Goal: Transaction & Acquisition: Download file/media

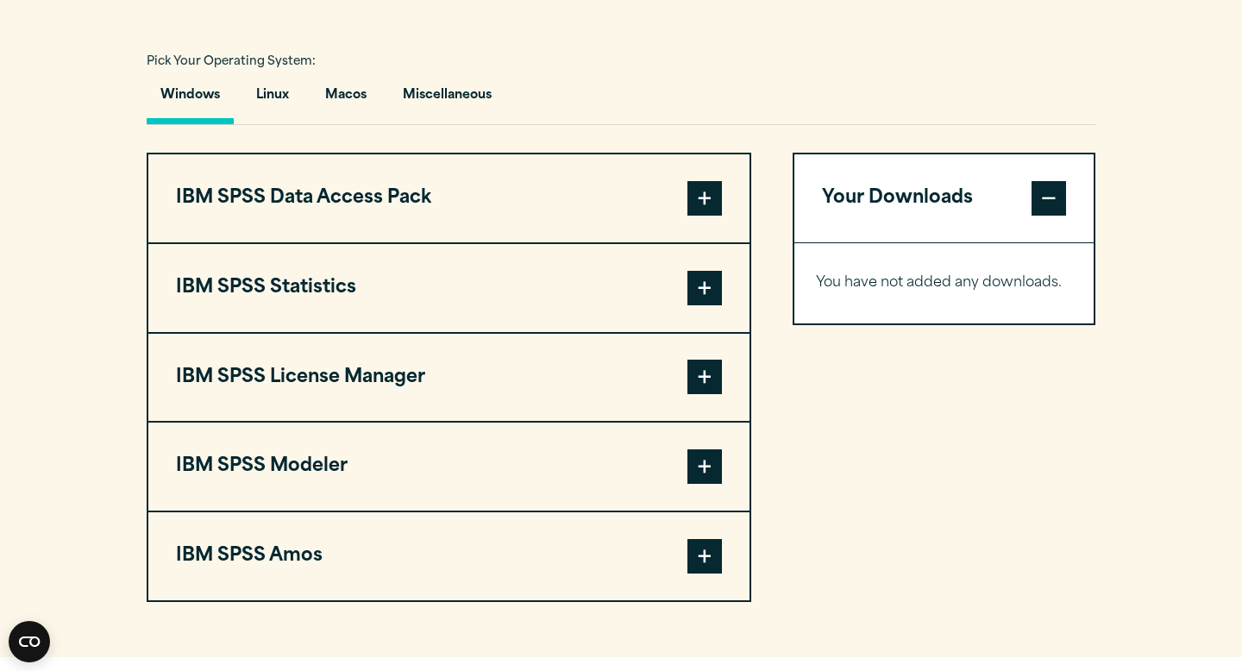
scroll to position [1244, 0]
click at [547, 301] on button "IBM SPSS Statistics" at bounding box center [448, 289] width 601 height 88
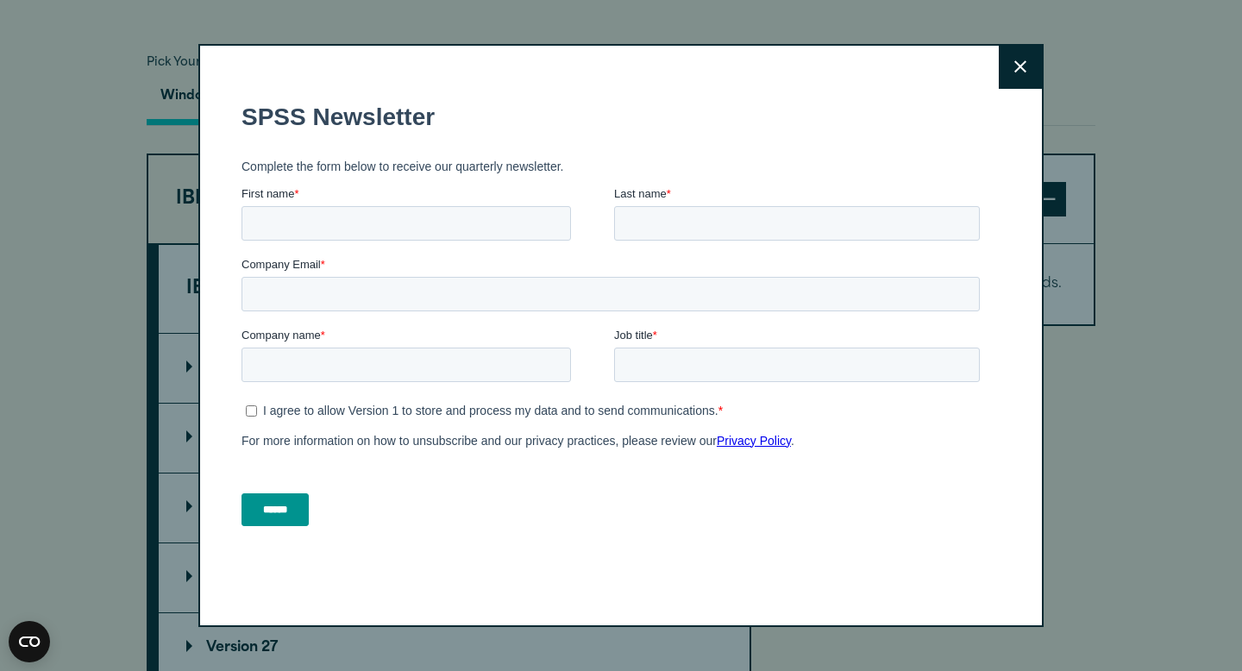
scroll to position [1405, 0]
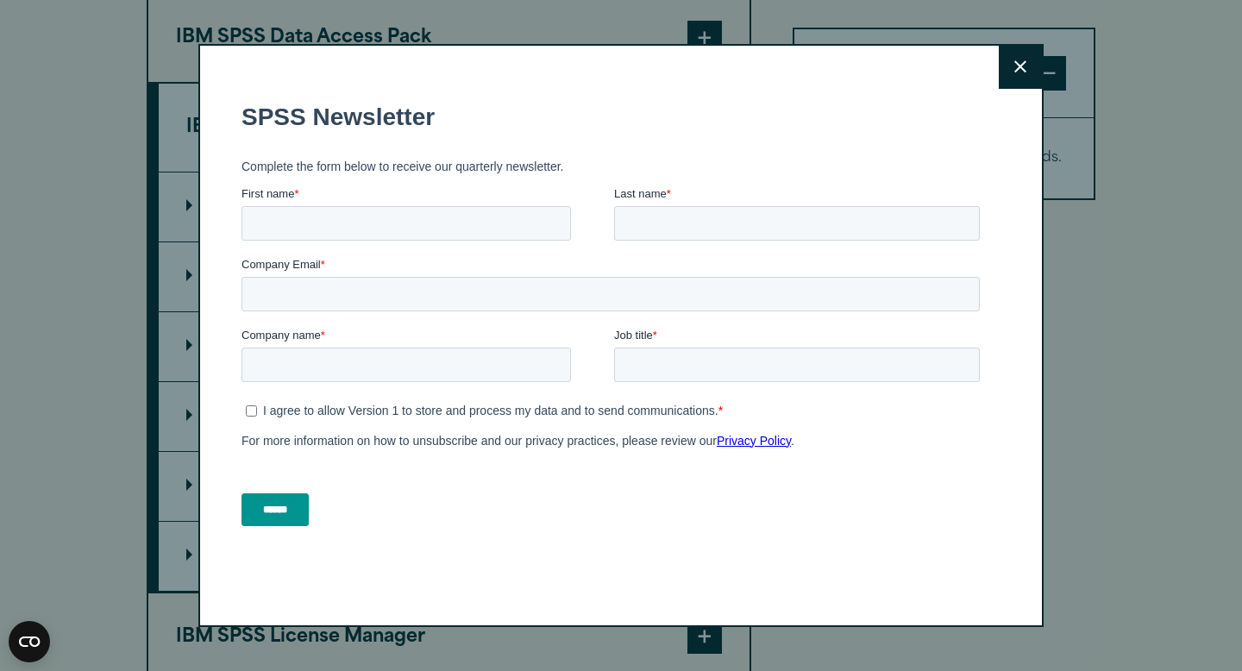
click at [1018, 60] on icon at bounding box center [1021, 66] width 12 height 13
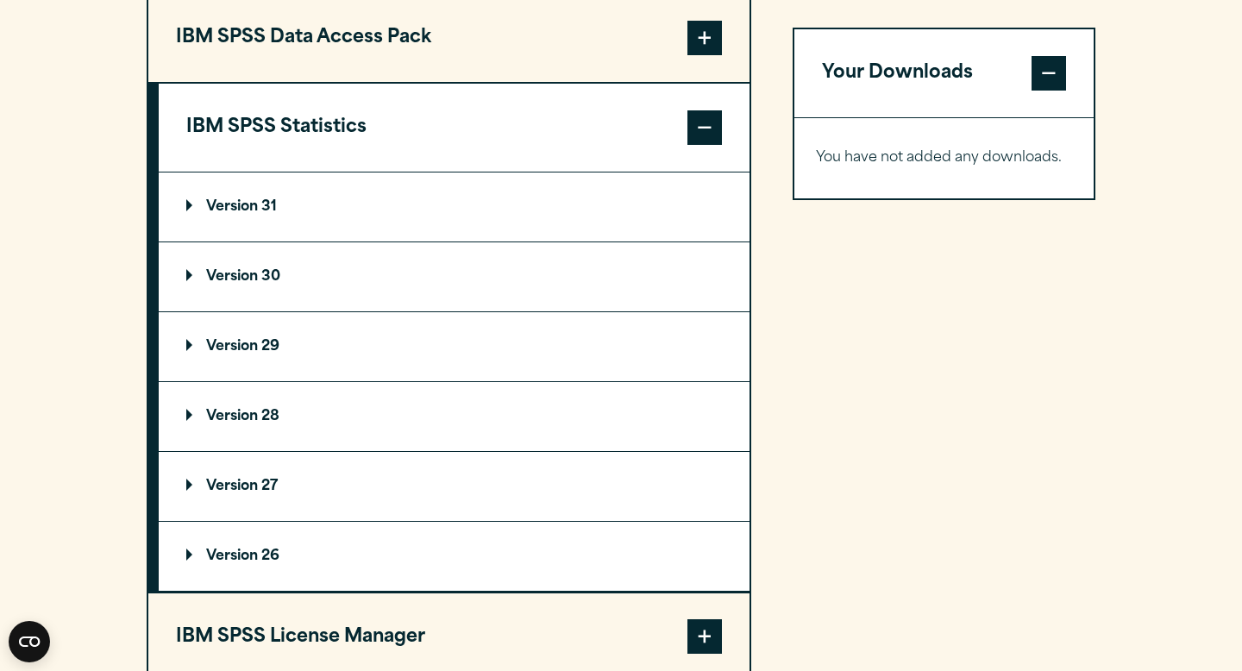
click at [236, 343] on p "Version 29" at bounding box center [232, 347] width 93 height 14
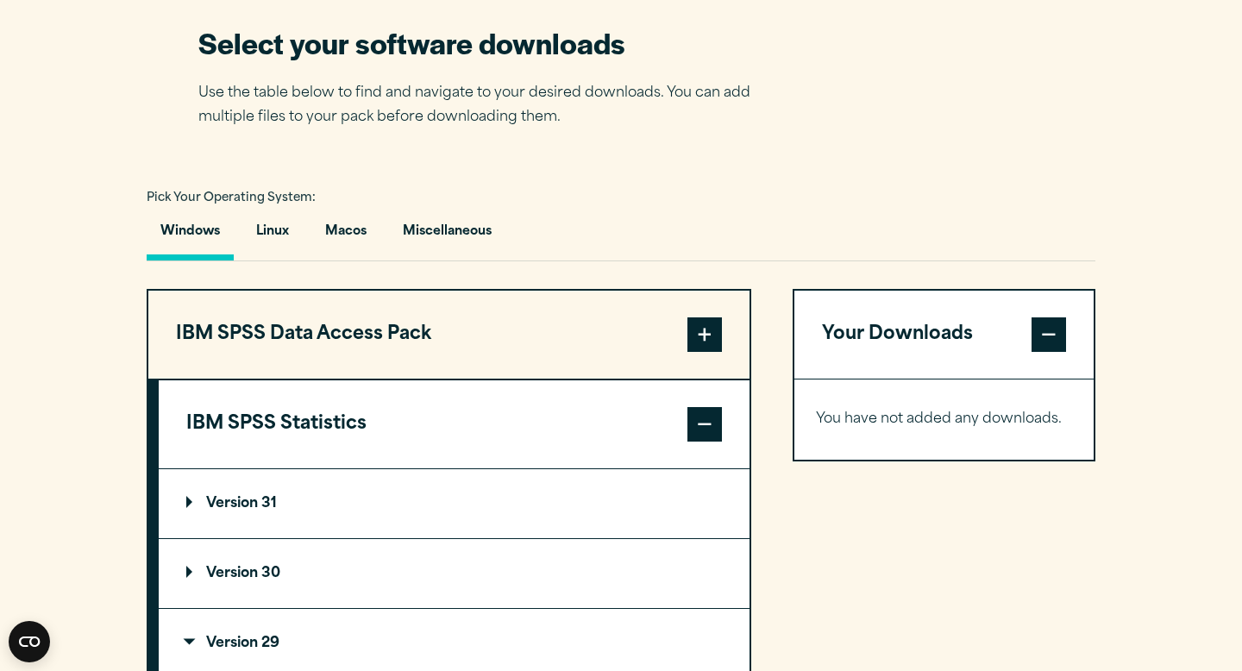
scroll to position [1109, 0]
click at [344, 243] on button "Macos" at bounding box center [345, 235] width 69 height 49
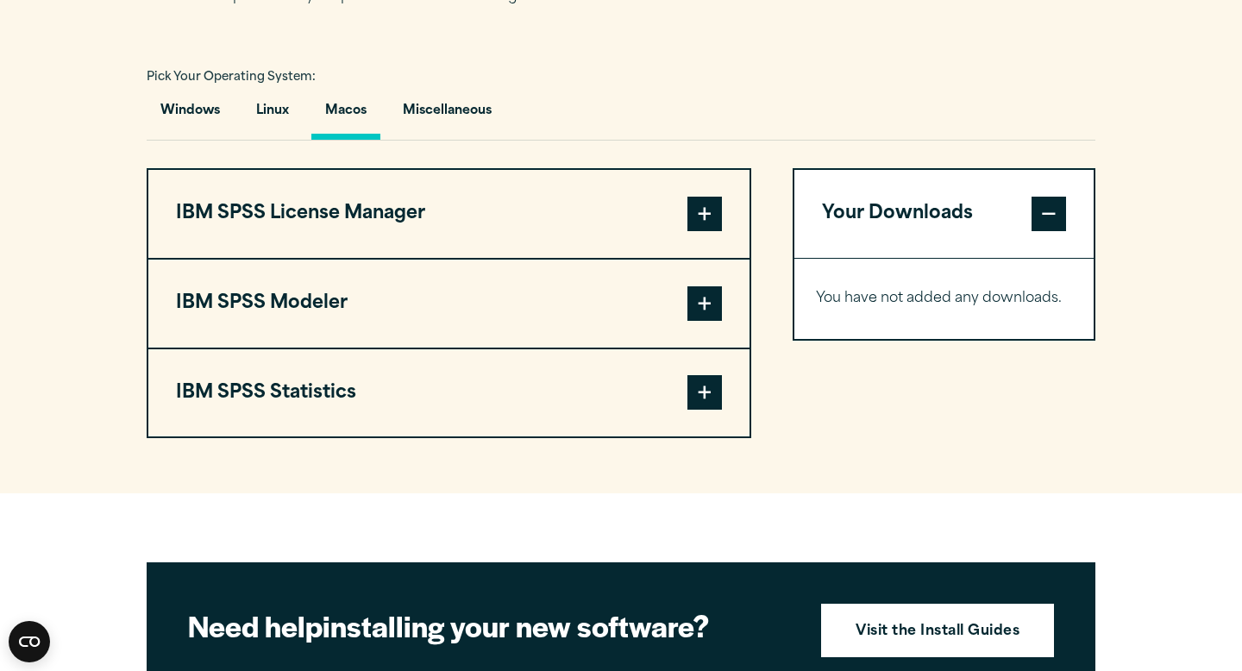
scroll to position [1248, 0]
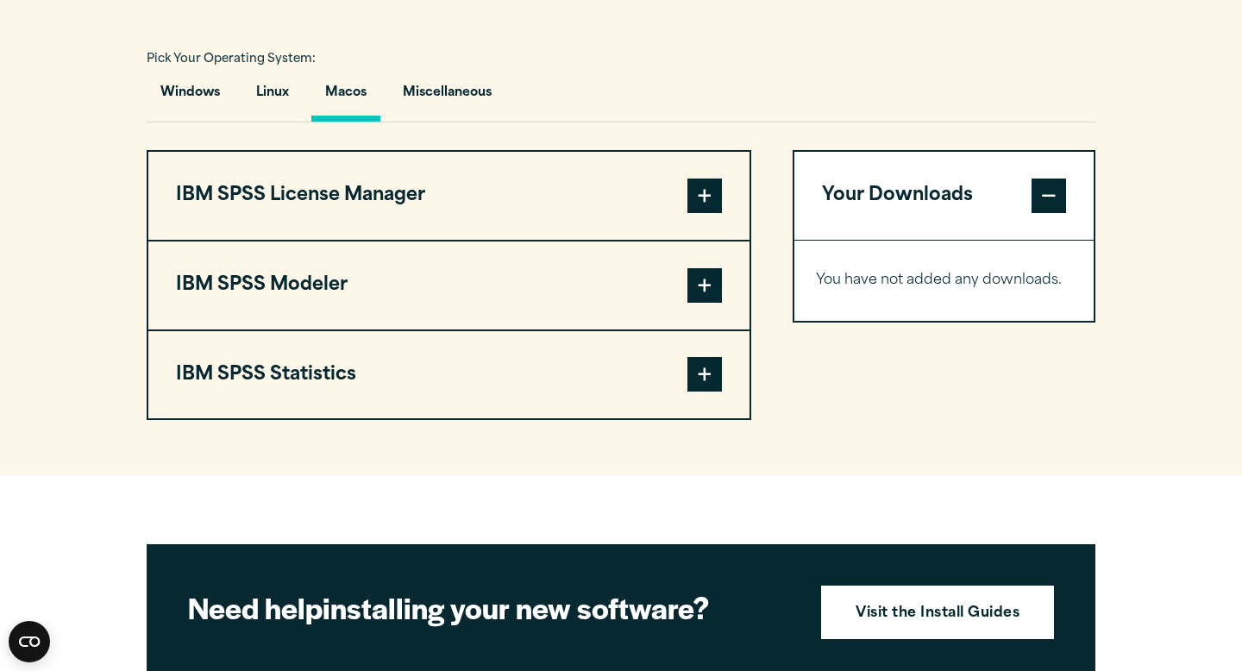
click at [340, 365] on button "IBM SPSS Statistics" at bounding box center [448, 375] width 601 height 88
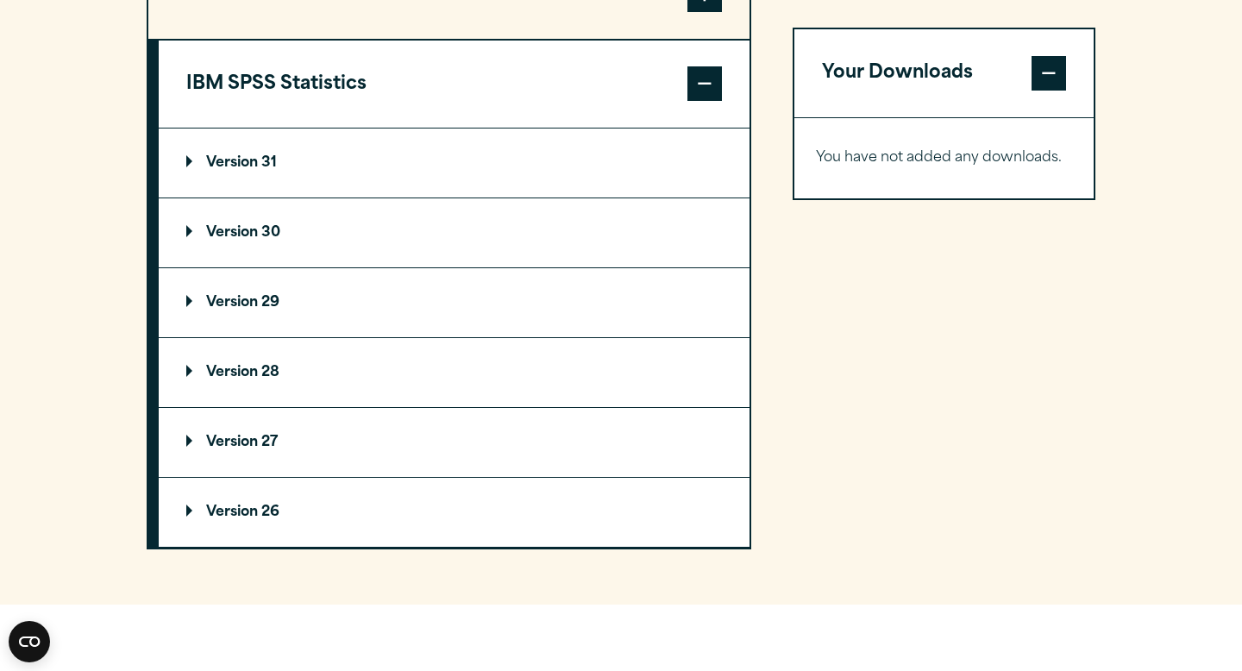
scroll to position [1544, 0]
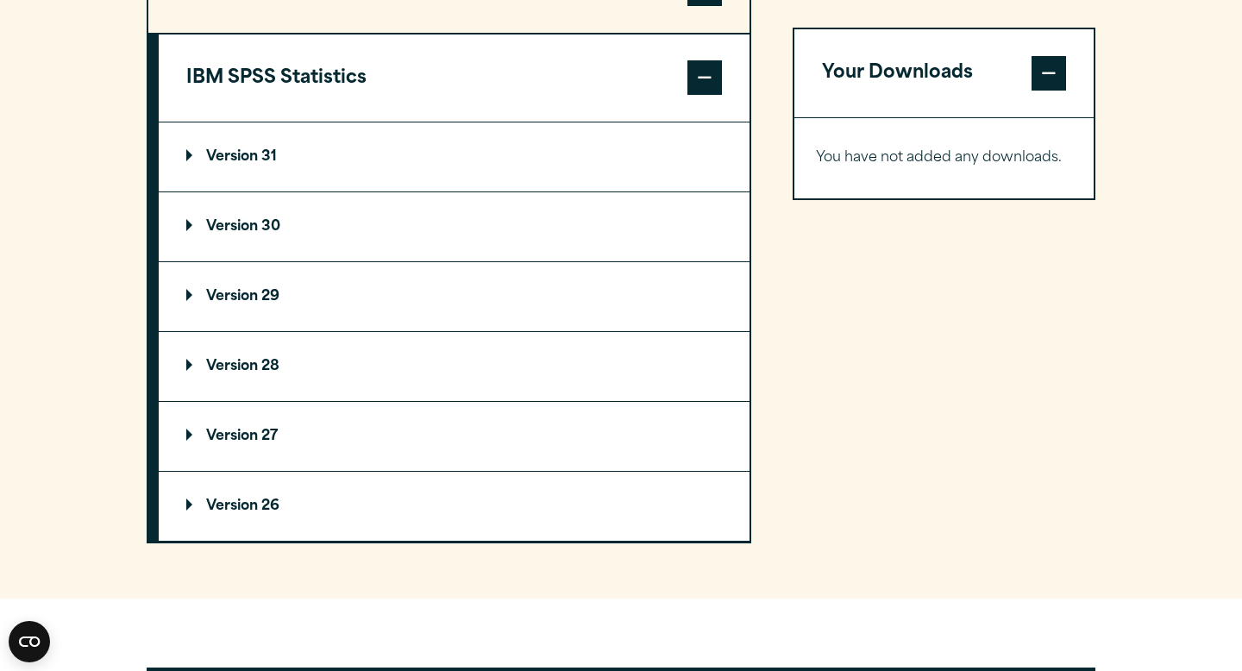
click at [225, 304] on p "Version 29" at bounding box center [232, 297] width 93 height 14
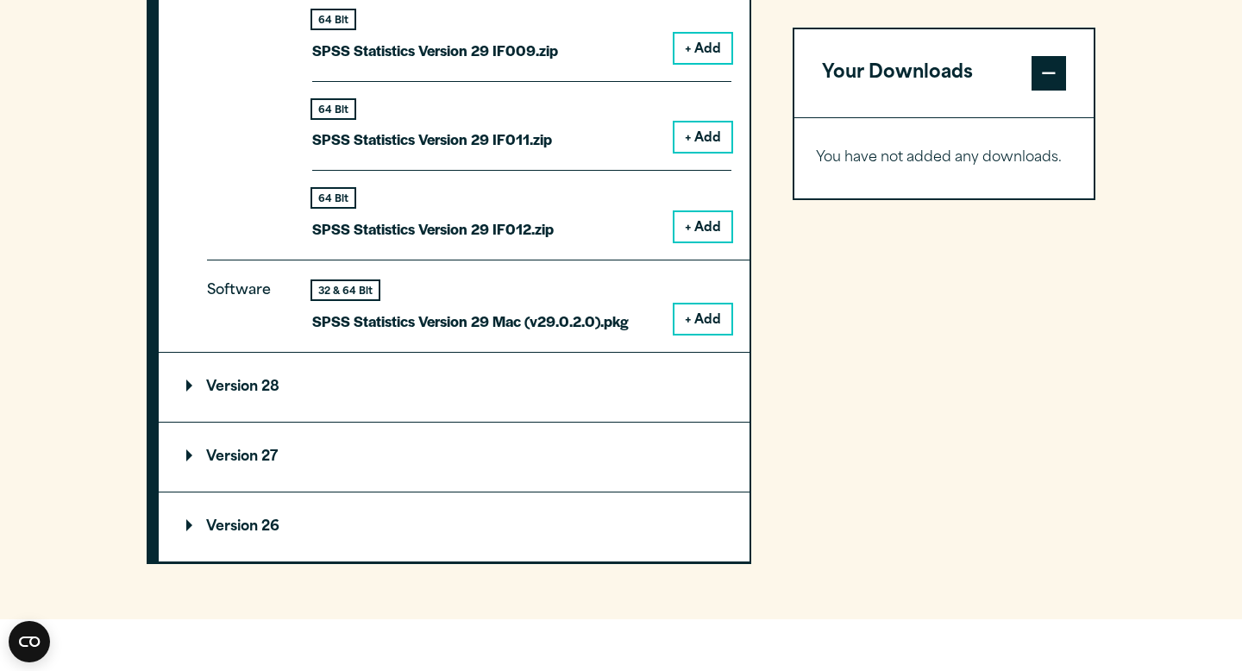
scroll to position [2427, 0]
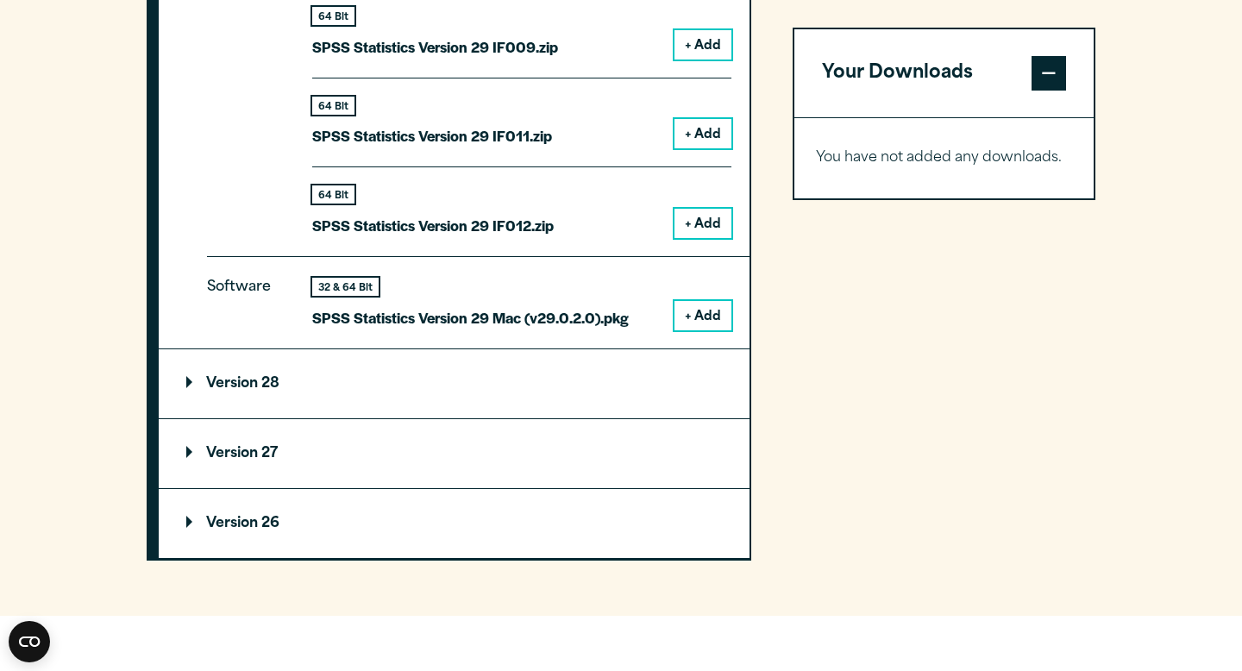
click at [712, 324] on button "+ Add" at bounding box center [703, 315] width 57 height 29
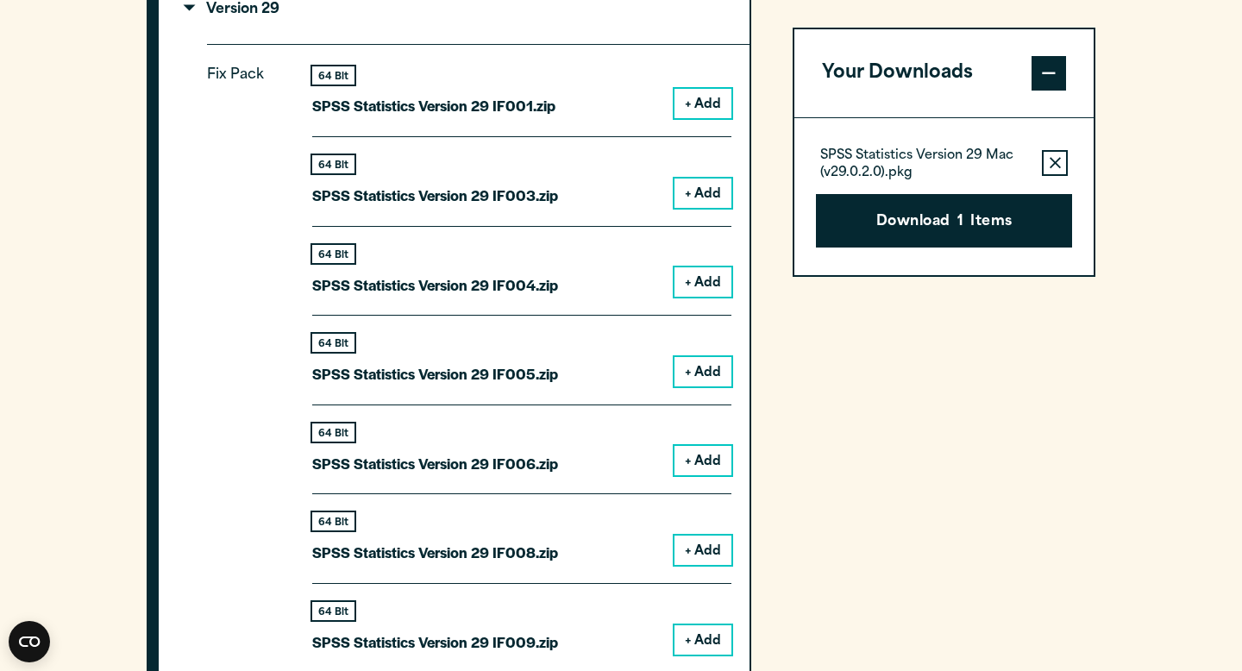
scroll to position [1822, 0]
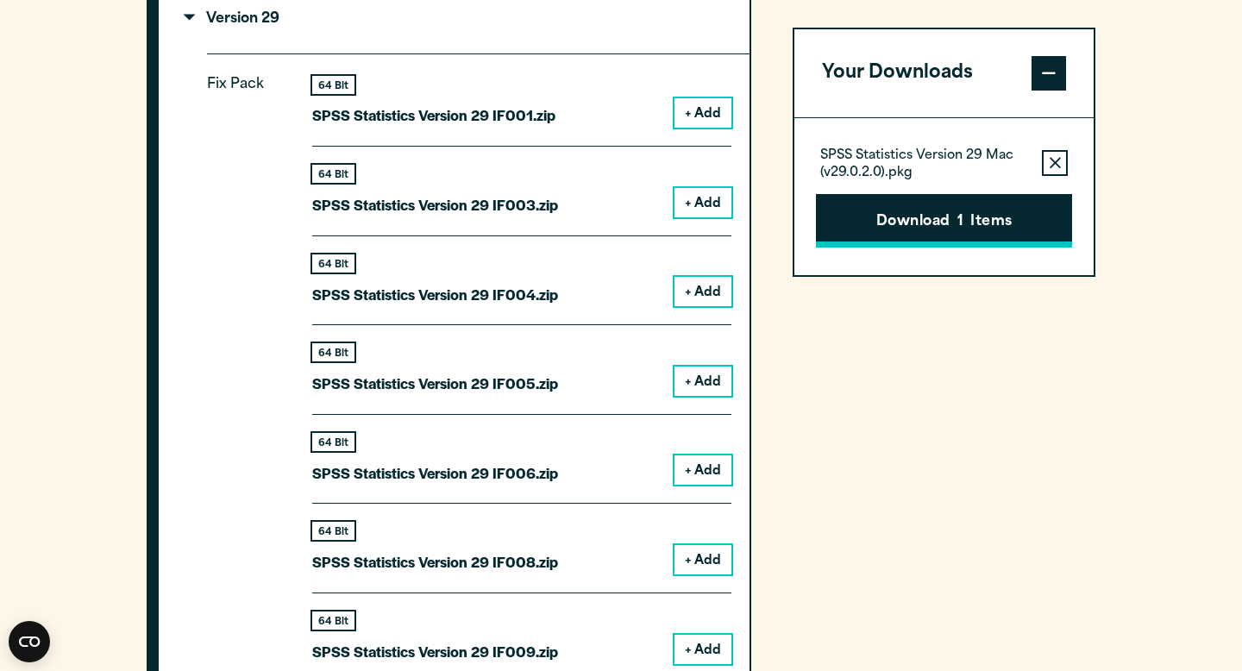
click at [906, 232] on button "Download 1 Items" at bounding box center [944, 220] width 256 height 53
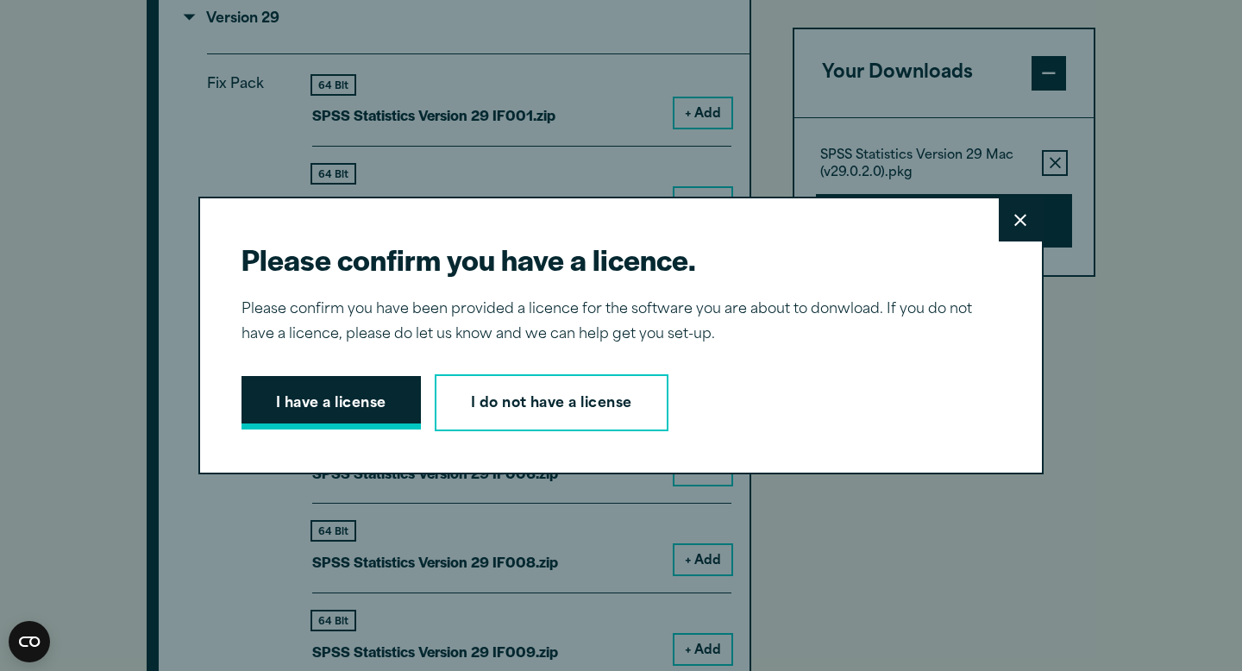
click at [356, 411] on button "I have a license" at bounding box center [331, 402] width 179 height 53
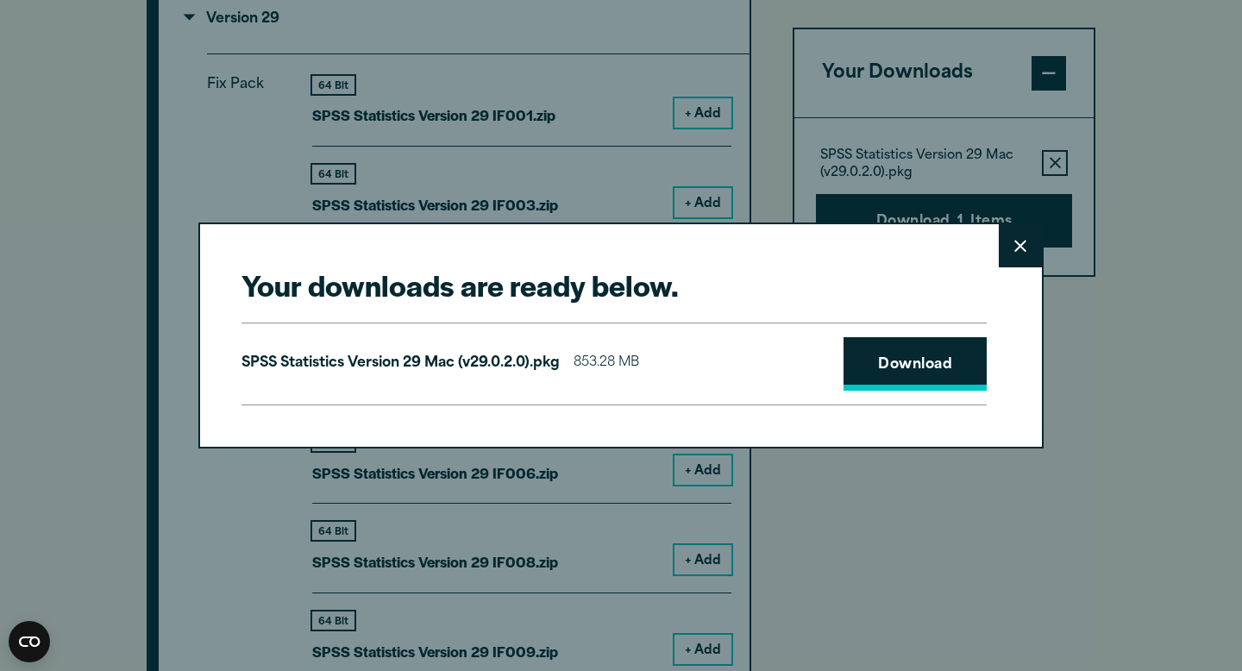
click at [907, 358] on link "Download" at bounding box center [915, 363] width 143 height 53
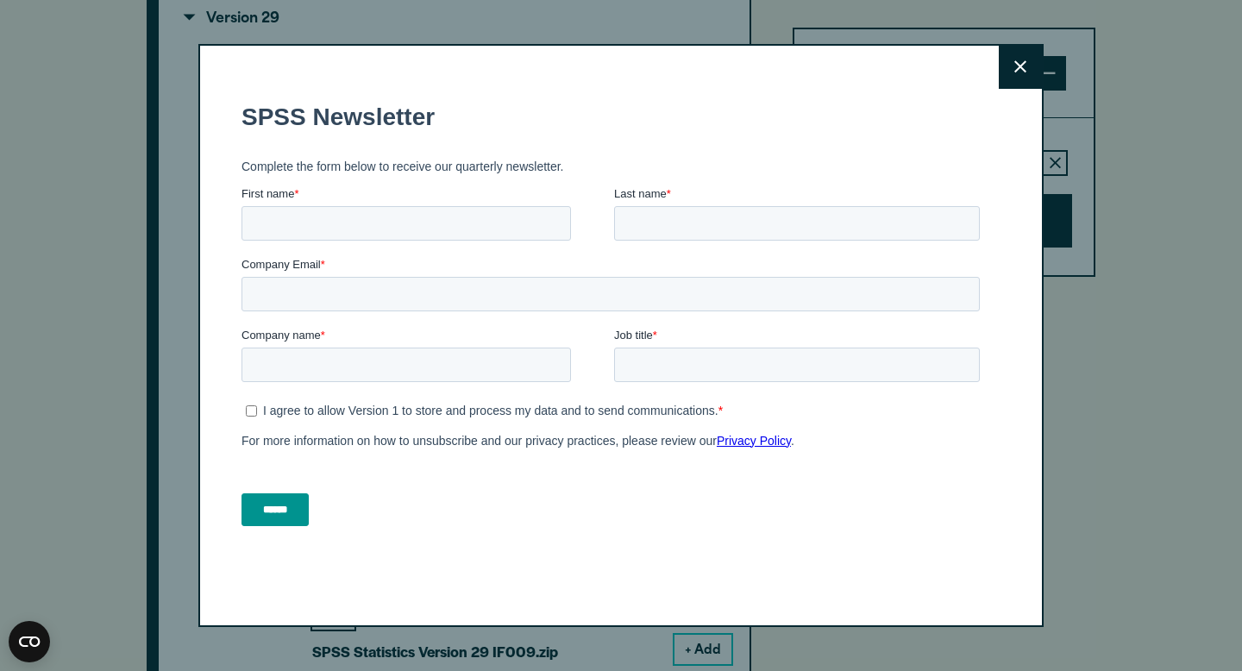
click at [1017, 60] on icon at bounding box center [1021, 66] width 12 height 13
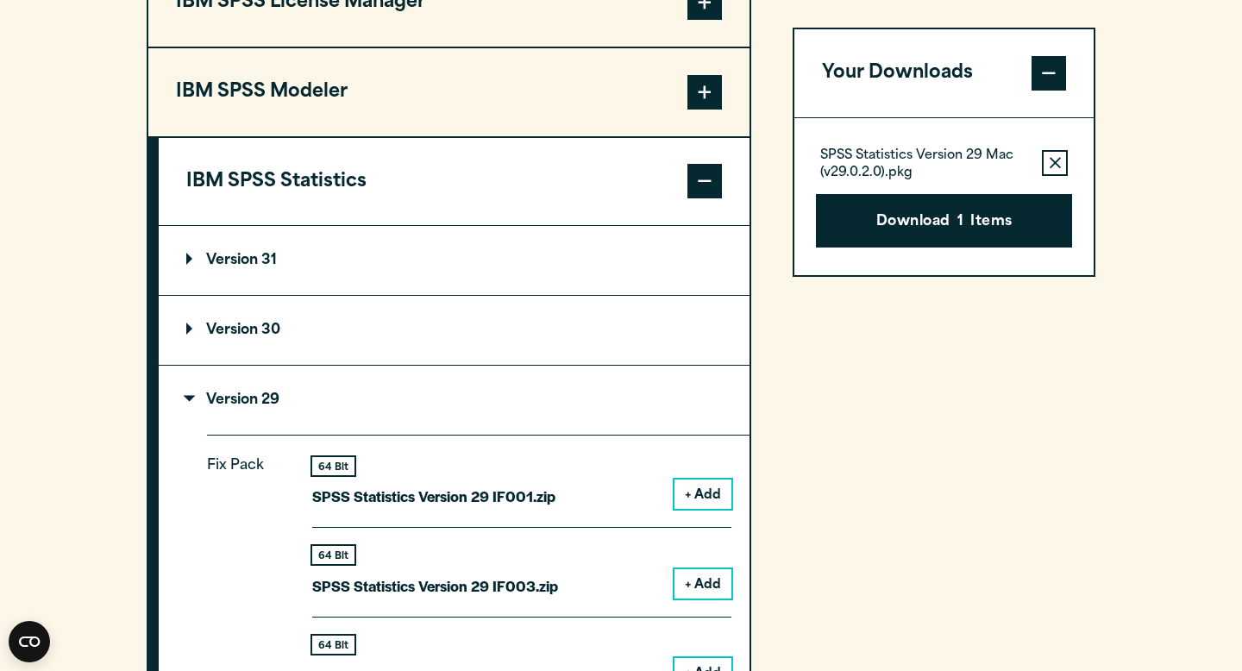
scroll to position [1459, 0]
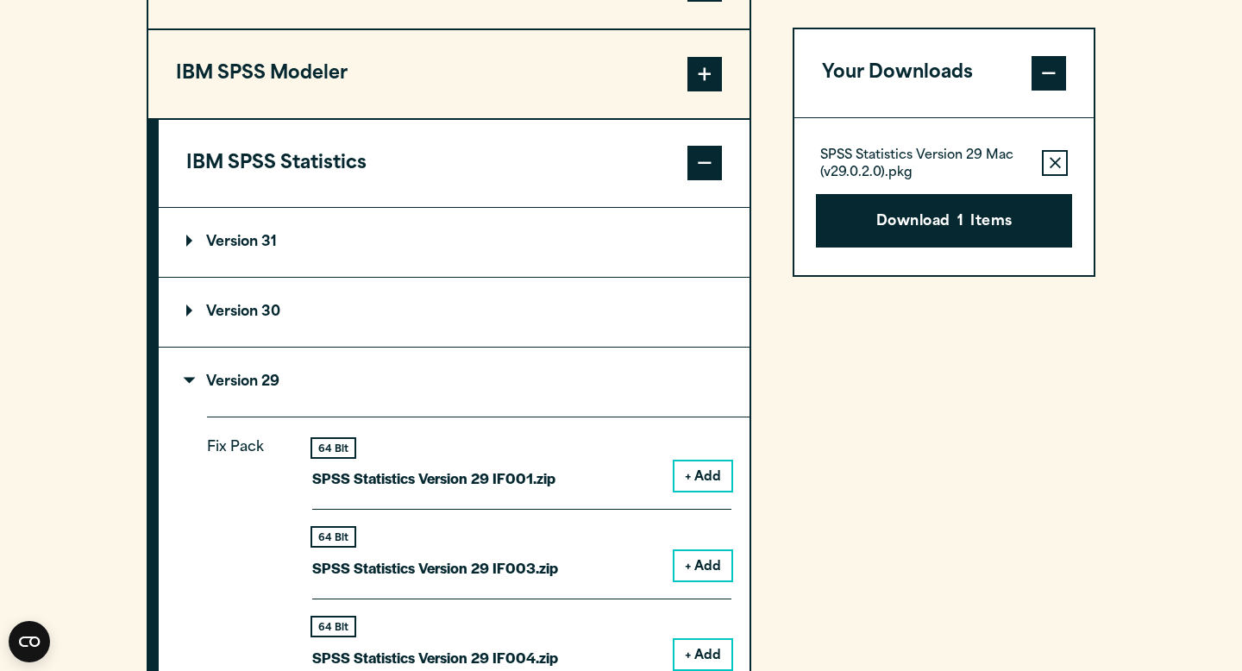
click at [232, 249] on p "Version 31" at bounding box center [231, 243] width 91 height 14
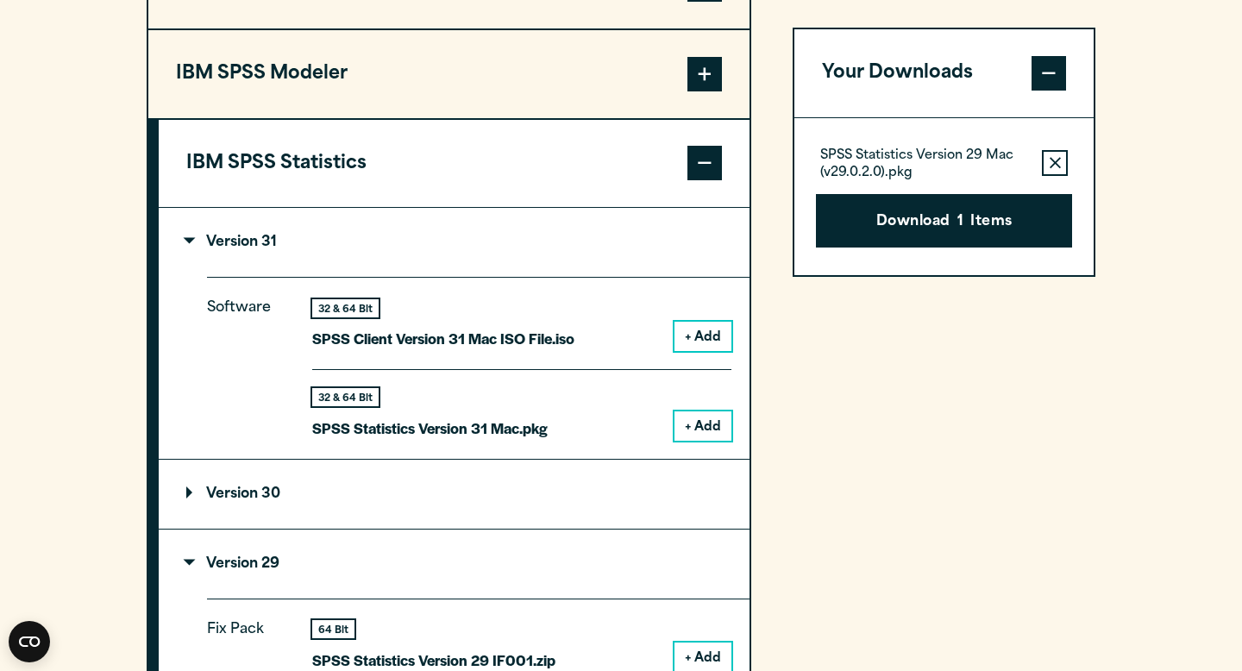
click at [709, 424] on button "+ Add" at bounding box center [703, 426] width 57 height 29
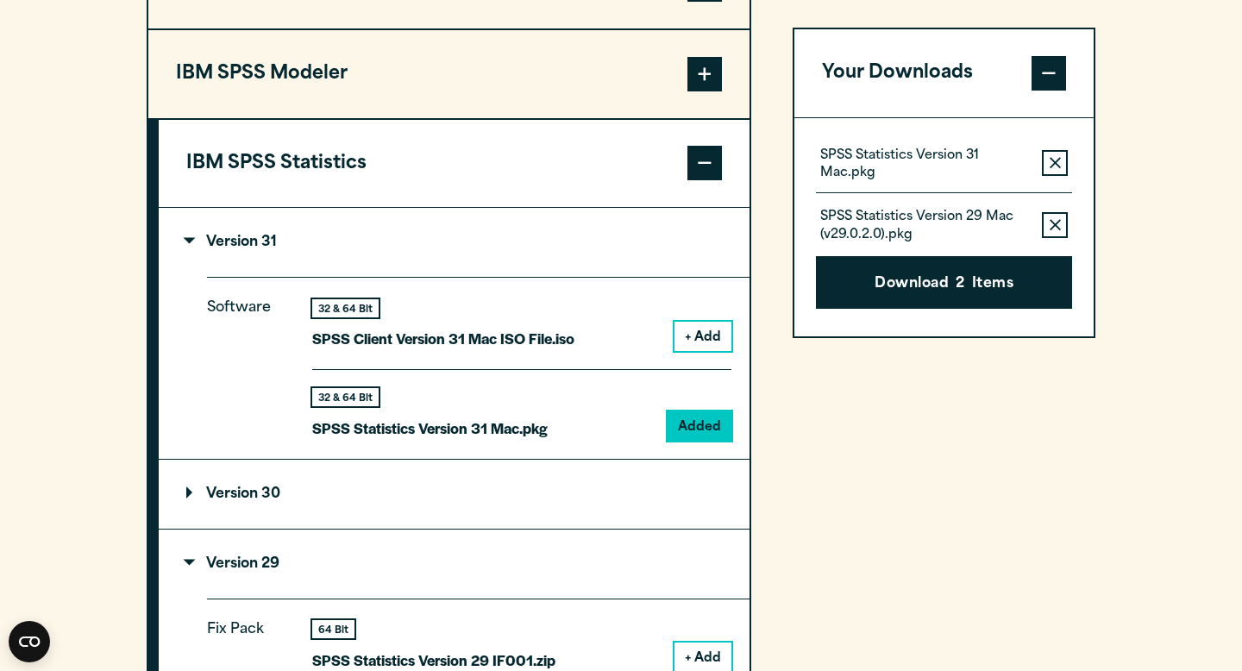
click at [1058, 224] on icon "button" at bounding box center [1055, 225] width 11 height 12
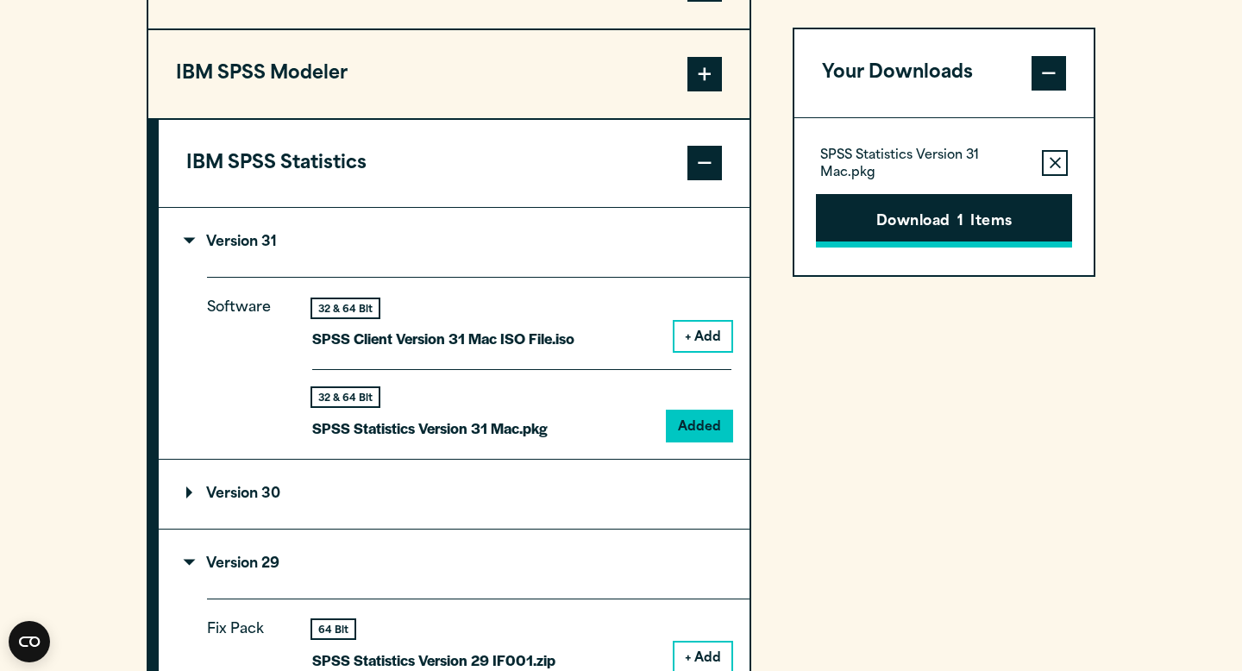
click at [971, 225] on button "Download 1 Items" at bounding box center [944, 220] width 256 height 53
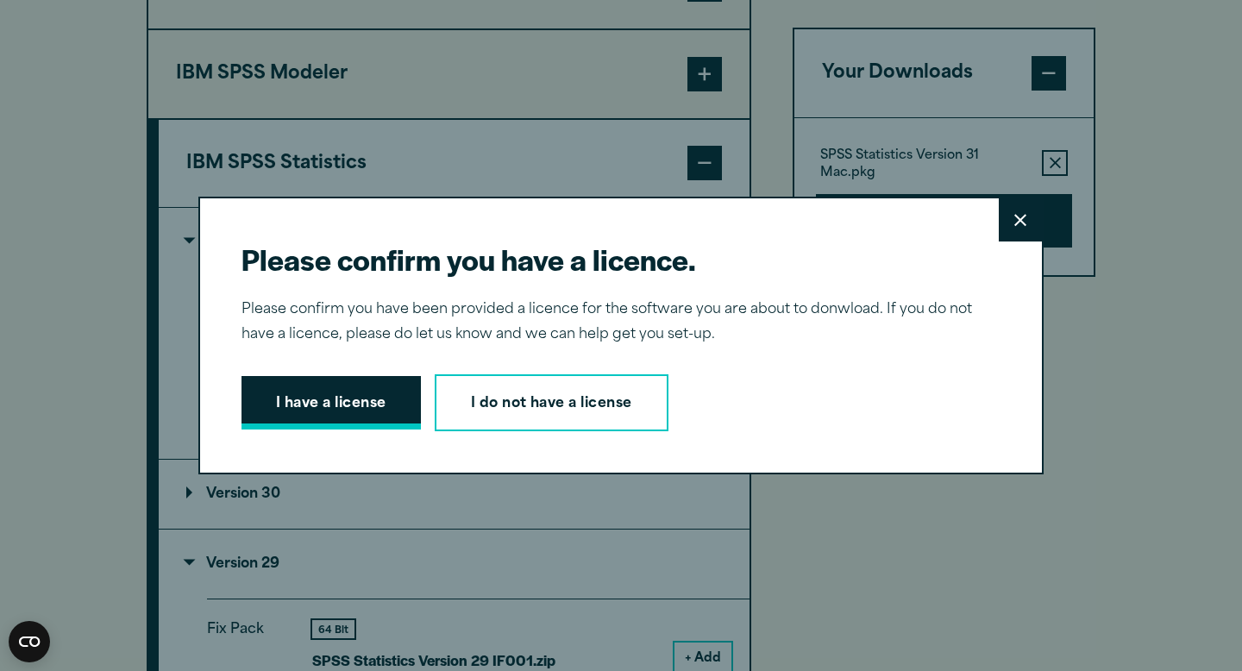
click at [328, 397] on button "I have a license" at bounding box center [331, 402] width 179 height 53
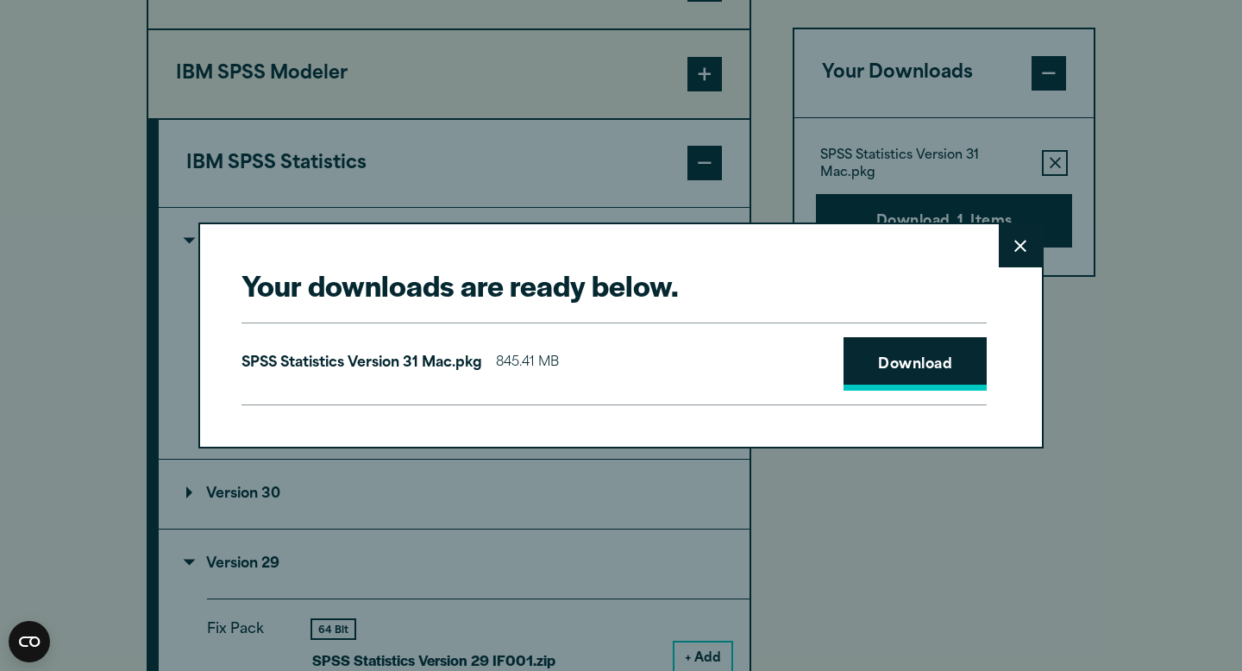
click at [940, 377] on link "Download" at bounding box center [915, 363] width 143 height 53
click at [1021, 241] on icon at bounding box center [1021, 246] width 12 height 13
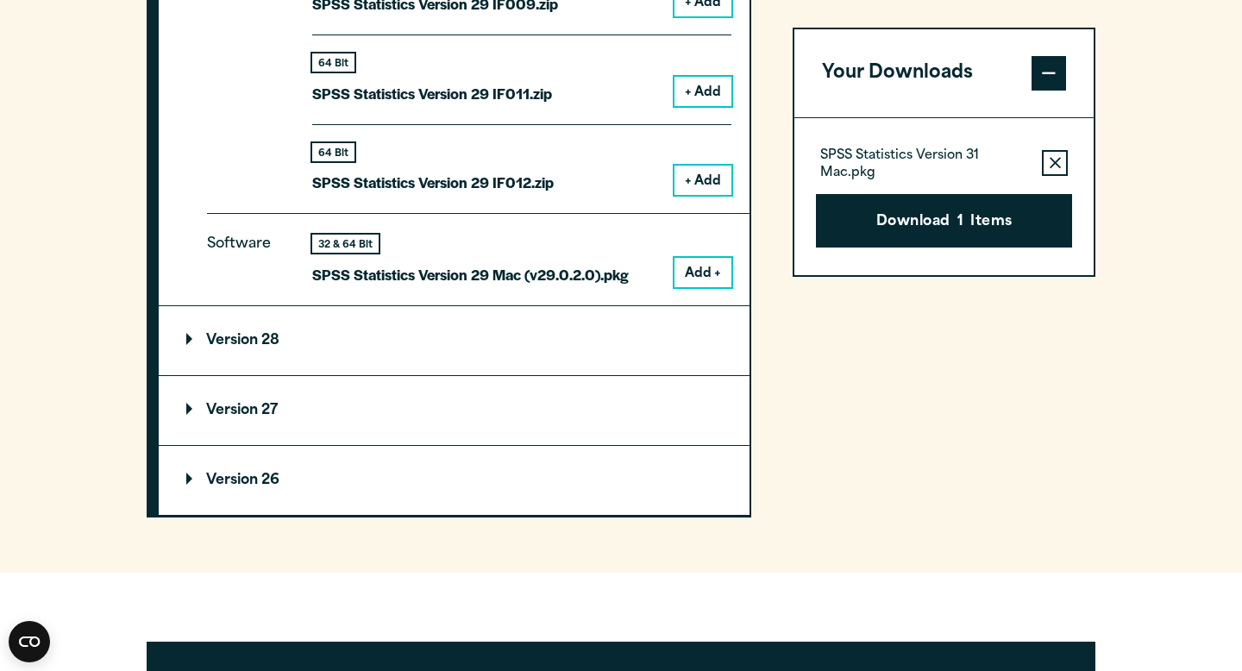
scroll to position [2951, 0]
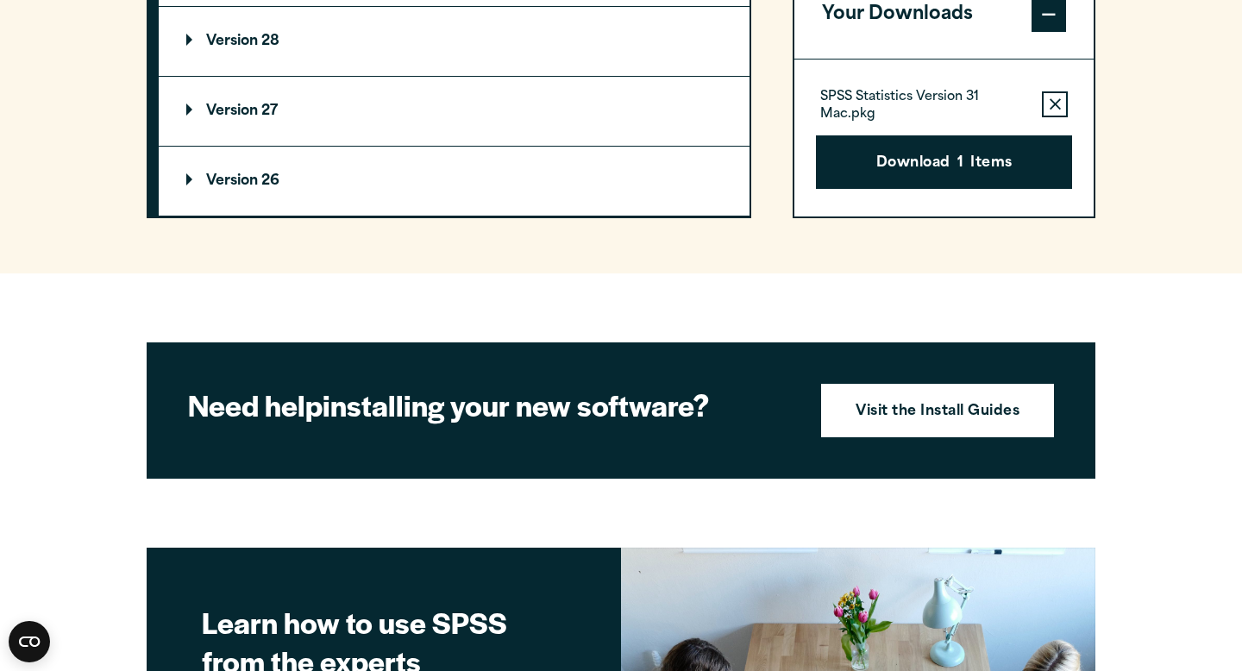
click at [399, 191] on summary "Version 26" at bounding box center [454, 181] width 591 height 69
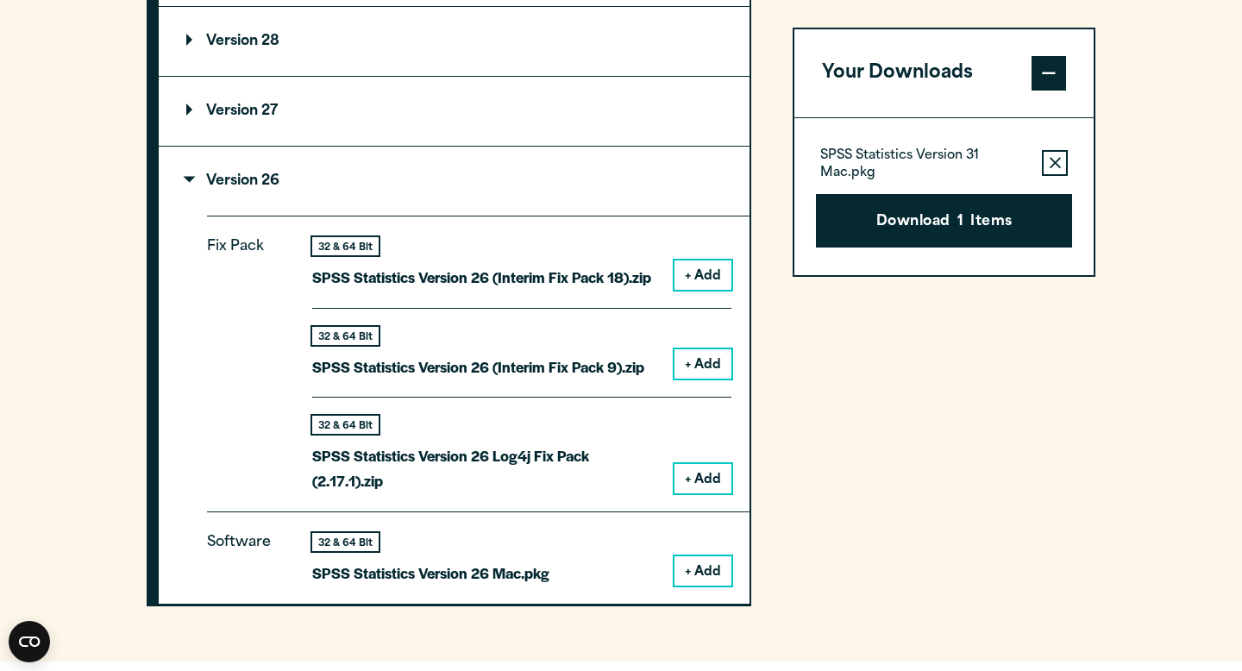
click at [399, 191] on summary "Version 26" at bounding box center [454, 181] width 591 height 69
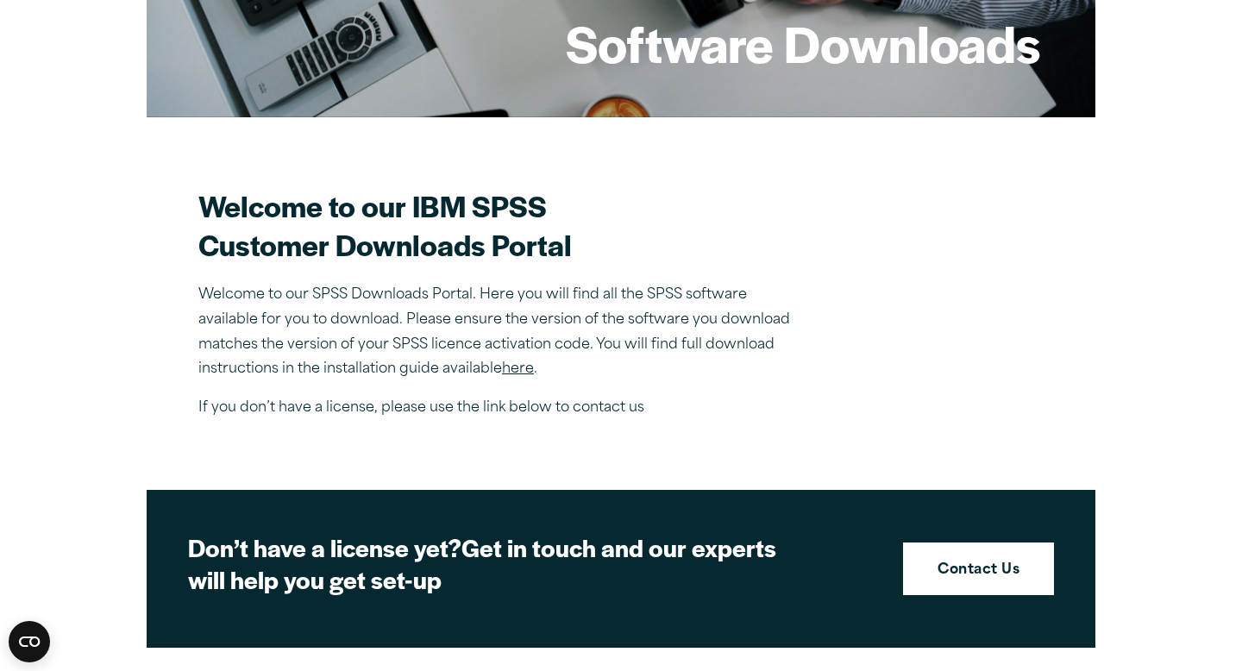
scroll to position [0, 0]
